Goal: Find contact information: Find contact information

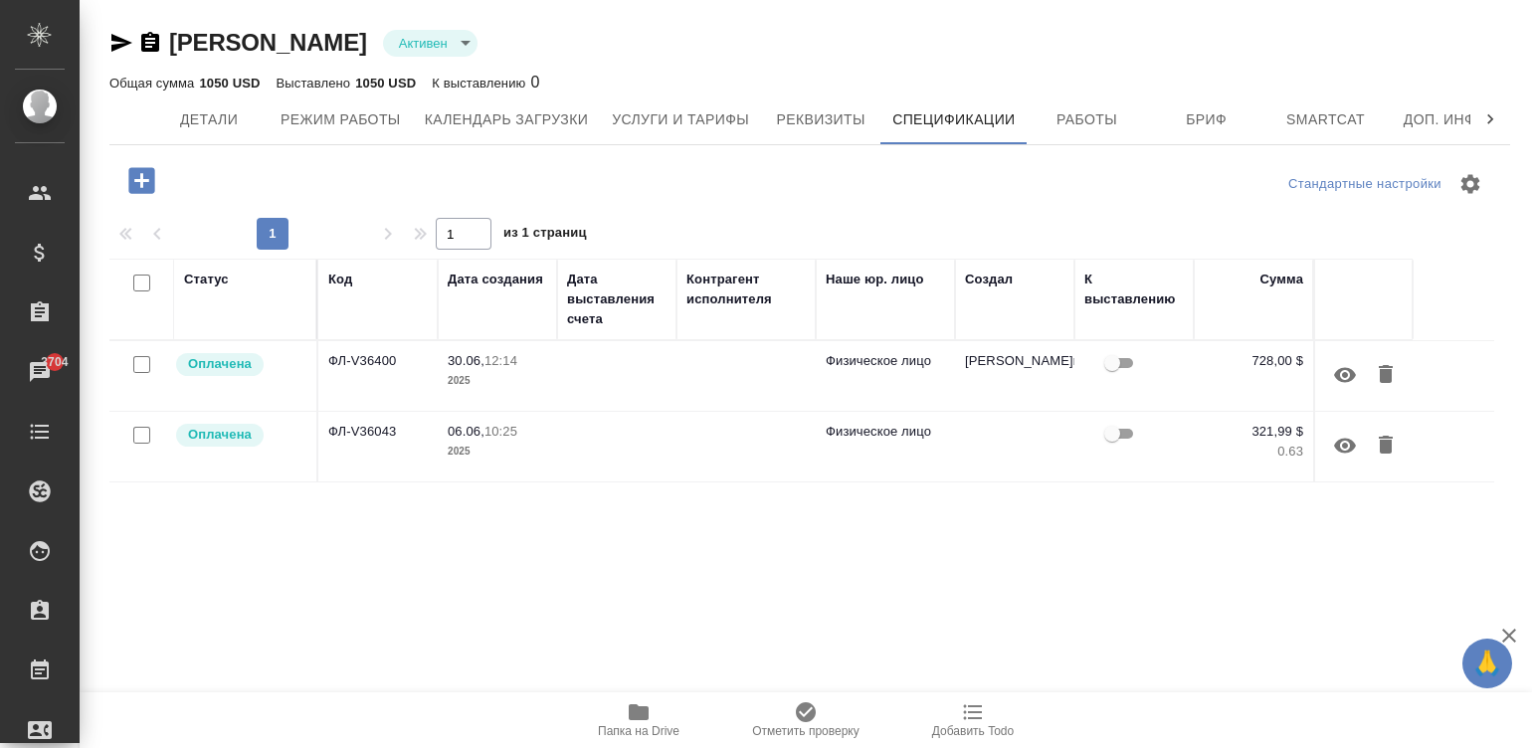
click at [532, 450] on p "2025" at bounding box center [498, 452] width 100 height 20
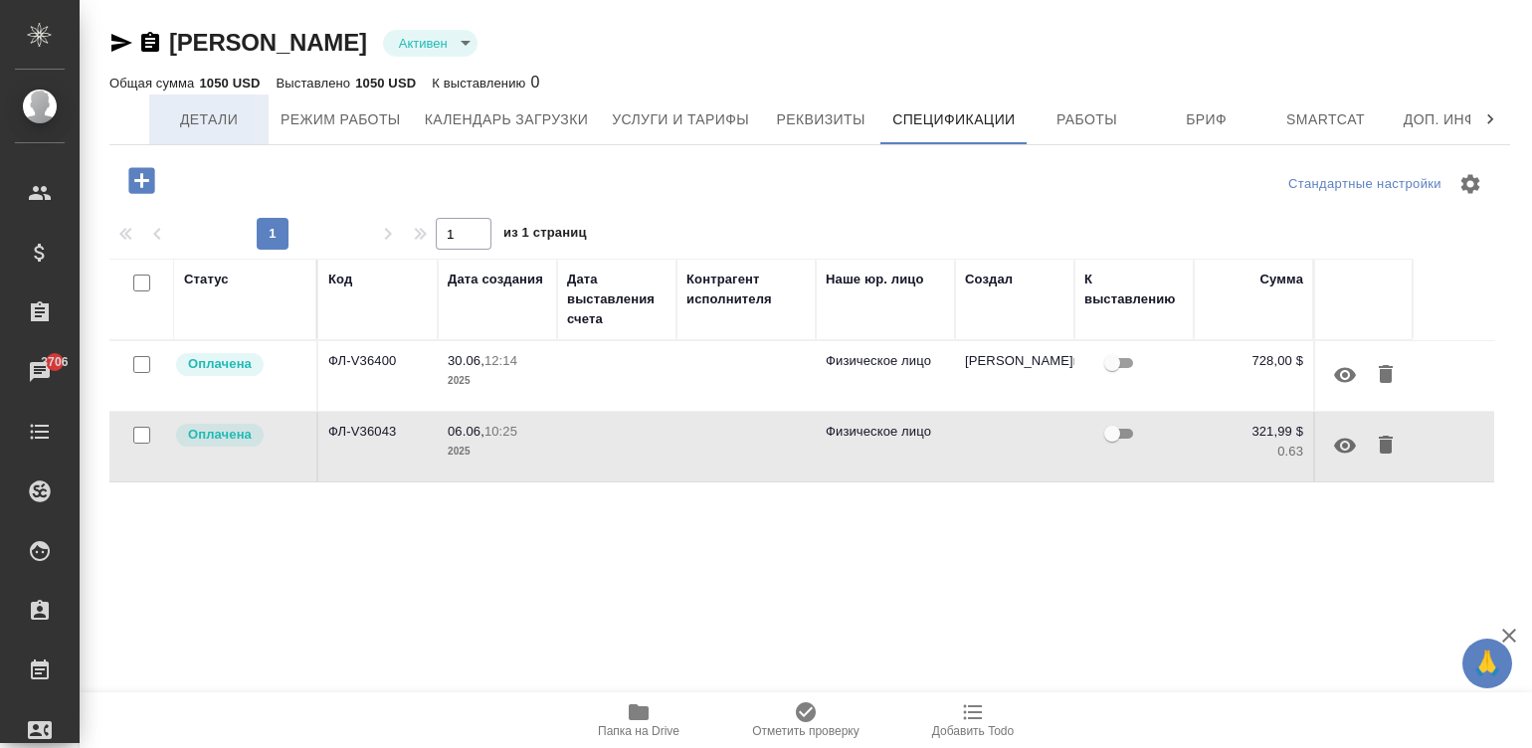
click at [205, 114] on span "Детали" at bounding box center [209, 119] width 96 height 25
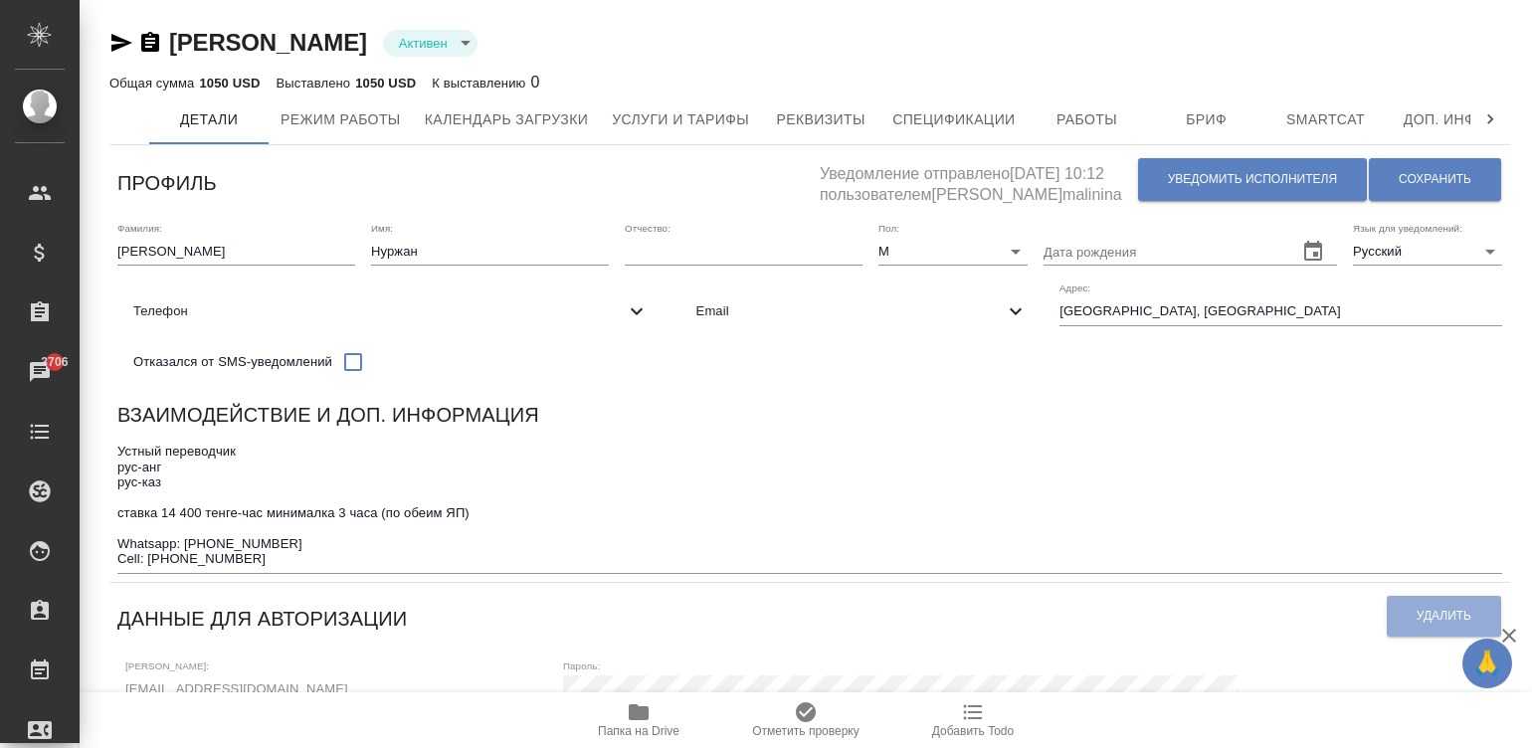
click at [697, 321] on span "Email" at bounding box center [851, 312] width 308 height 20
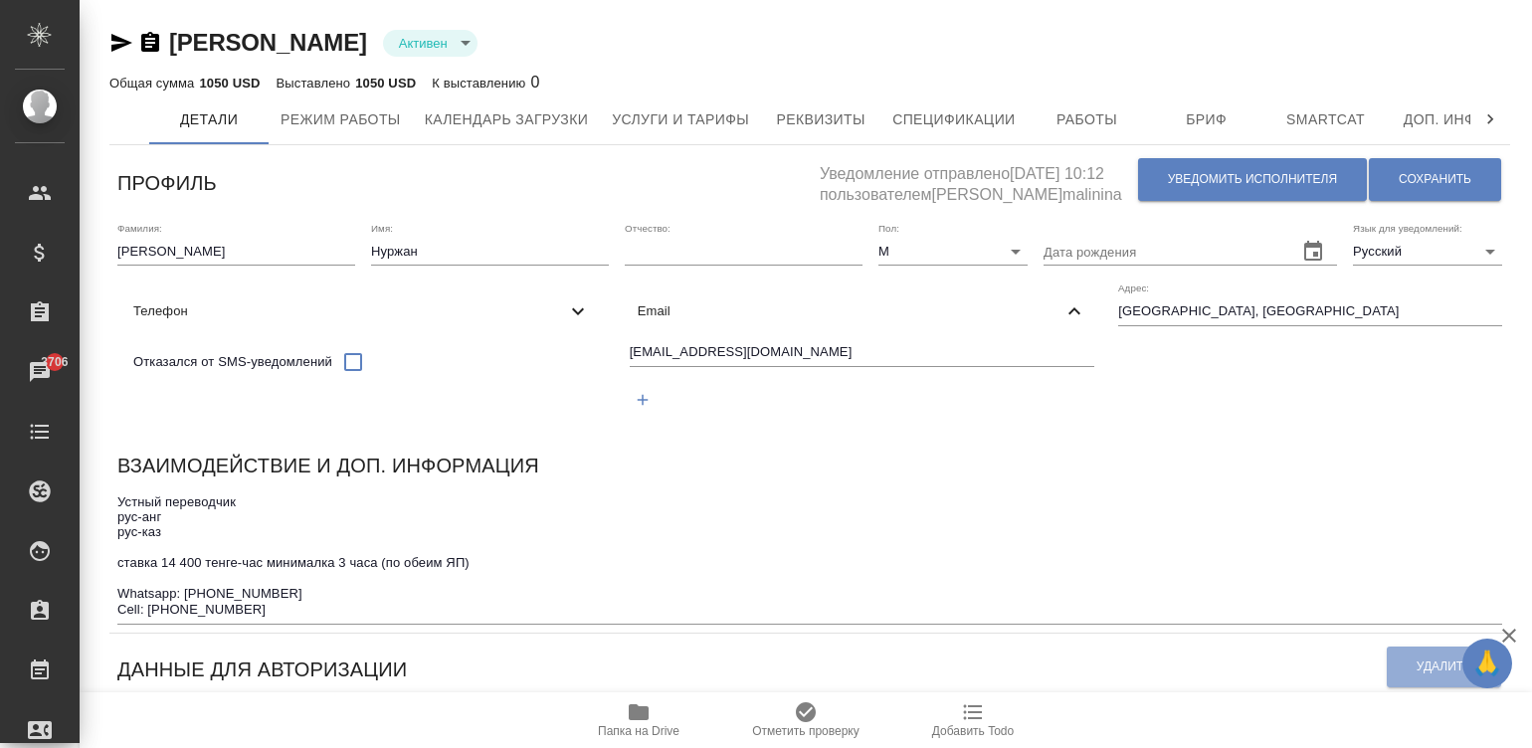
click at [622, 394] on div "[EMAIL_ADDRESS][DOMAIN_NAME]" at bounding box center [863, 379] width 482 height 92
click at [630, 366] on input "[EMAIL_ADDRESS][DOMAIN_NAME]" at bounding box center [863, 353] width 466 height 25
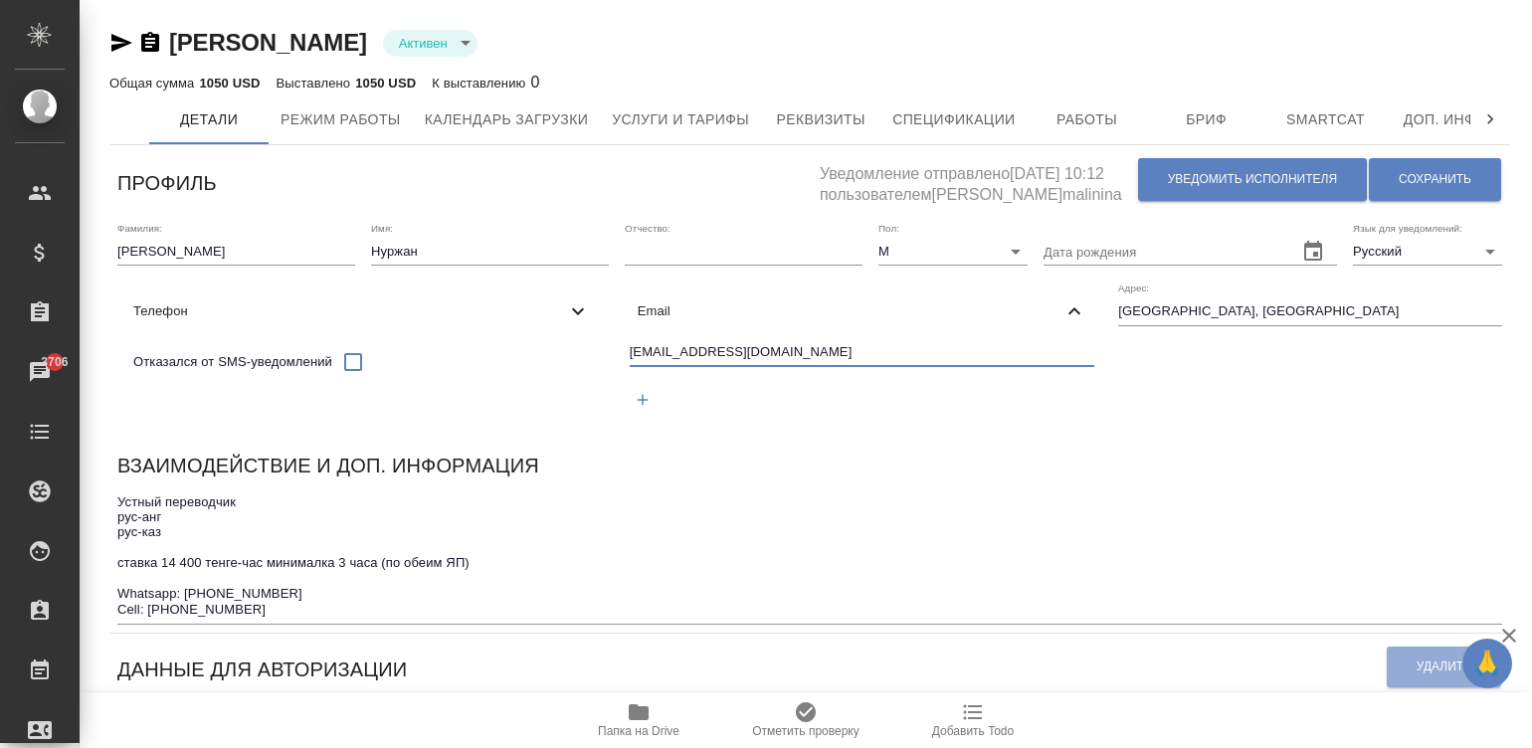
click at [630, 366] on input "[EMAIL_ADDRESS][DOMAIN_NAME]" at bounding box center [863, 353] width 466 height 25
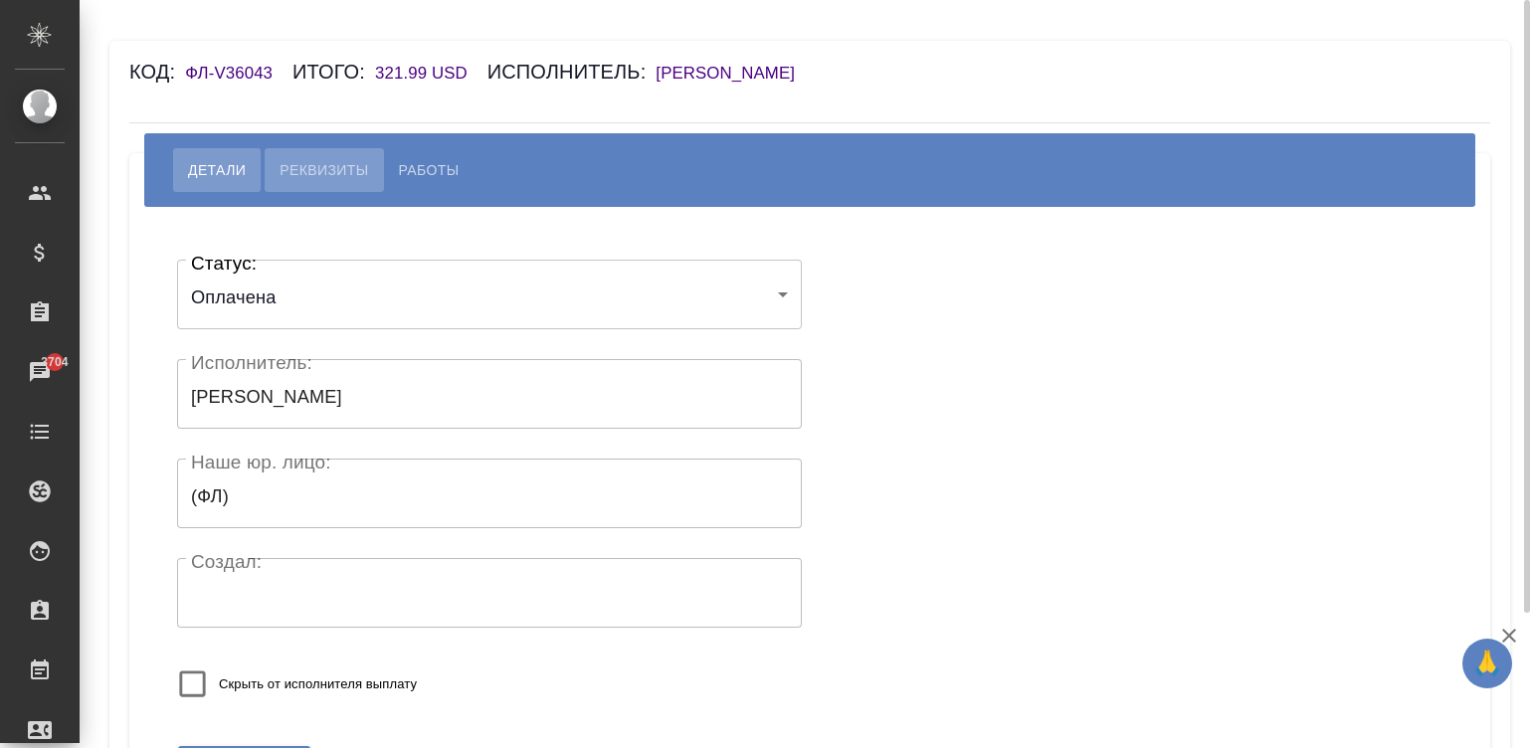
click at [311, 172] on span "Реквизиты" at bounding box center [324, 170] width 89 height 24
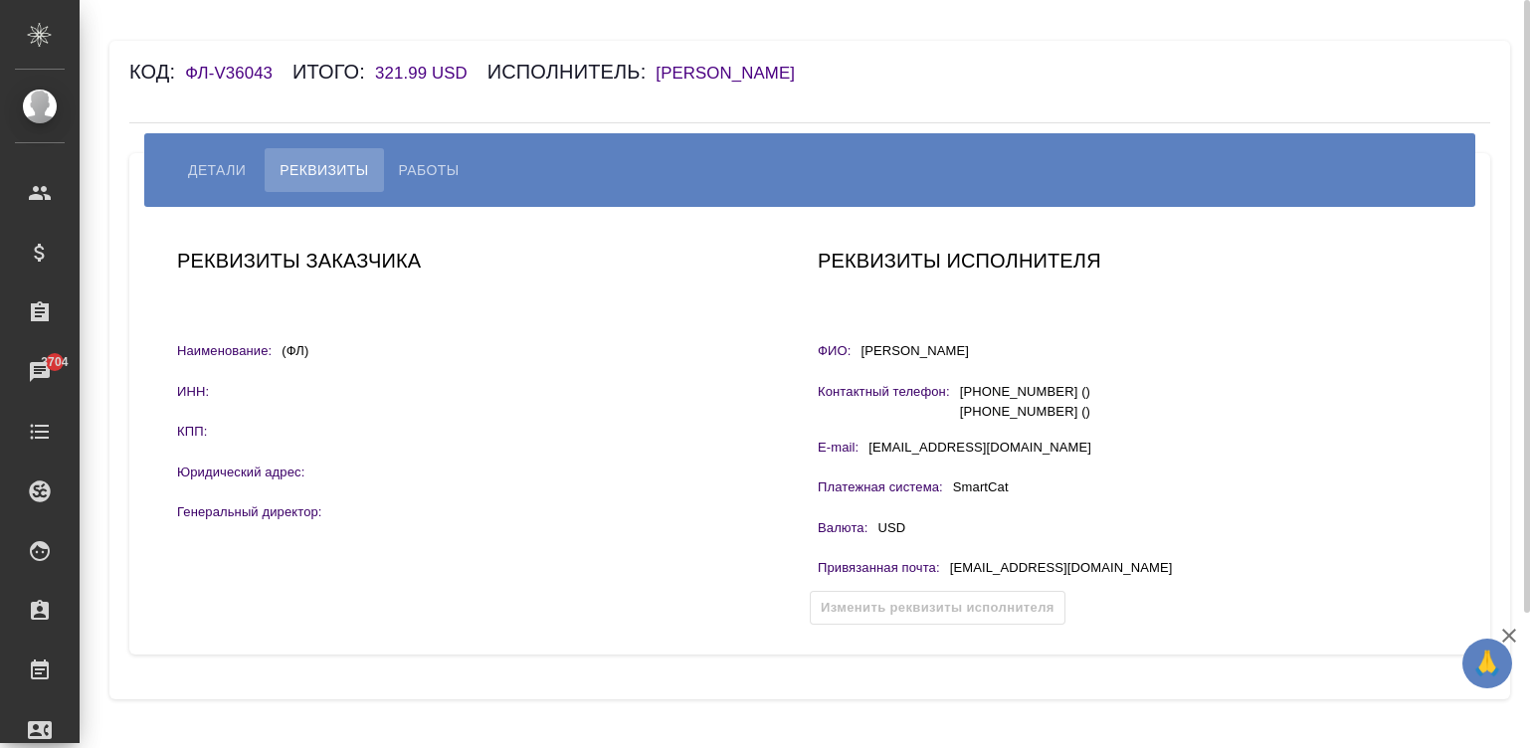
drag, startPoint x: 979, startPoint y: 348, endPoint x: 859, endPoint y: 349, distance: 120.4
click at [859, 349] on div "ФИО: [PERSON_NAME]" at bounding box center [1130, 353] width 625 height 25
copy p "[PERSON_NAME]"
drag, startPoint x: 1145, startPoint y: 566, endPoint x: 947, endPoint y: 570, distance: 198.1
click at [947, 570] on div "Привязанная почта : [EMAIL_ADDRESS][DOMAIN_NAME]" at bounding box center [1130, 570] width 625 height 25
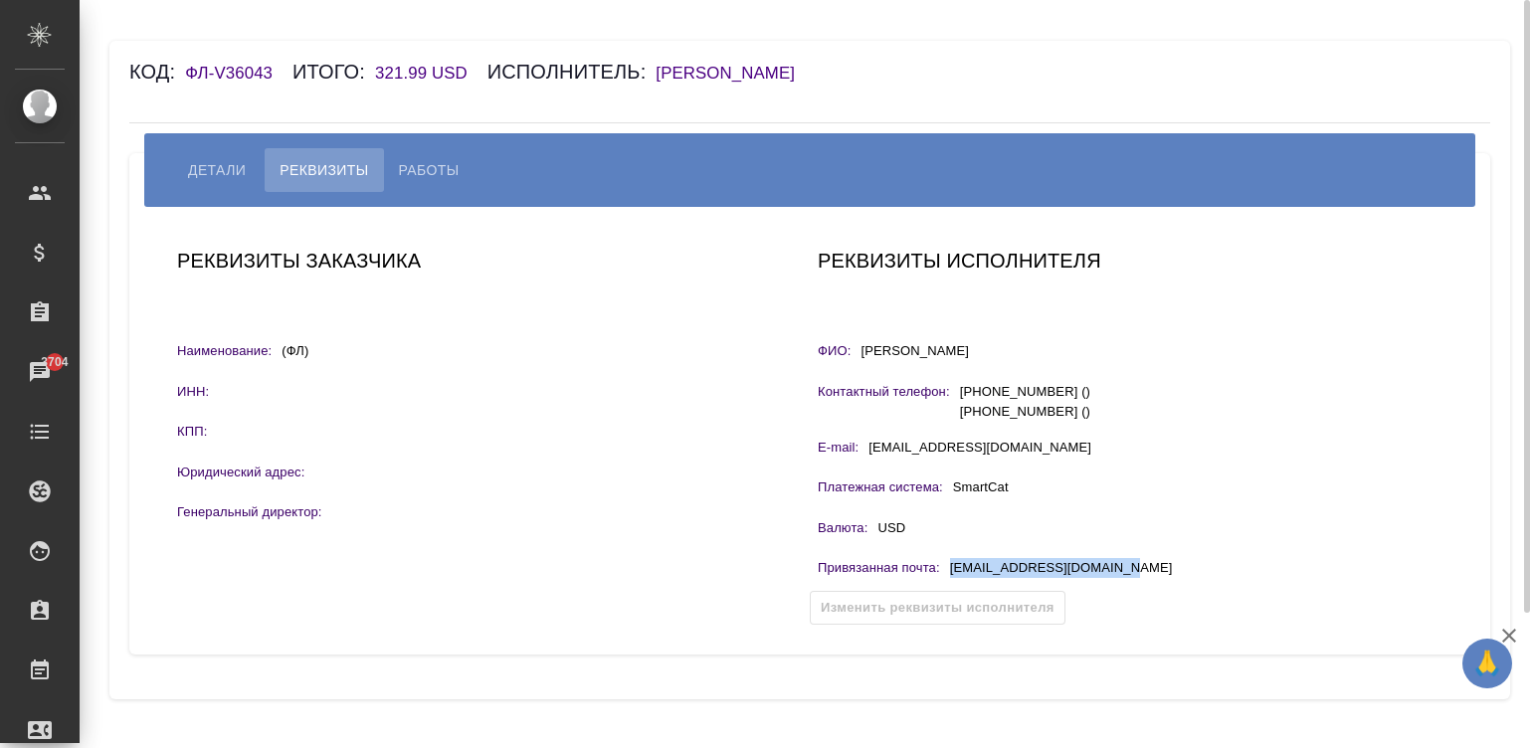
copy p "[EMAIL_ADDRESS][DOMAIN_NAME]"
click at [416, 163] on span "Работы" at bounding box center [429, 170] width 61 height 24
select select "10"
